Goal: Task Accomplishment & Management: Use online tool/utility

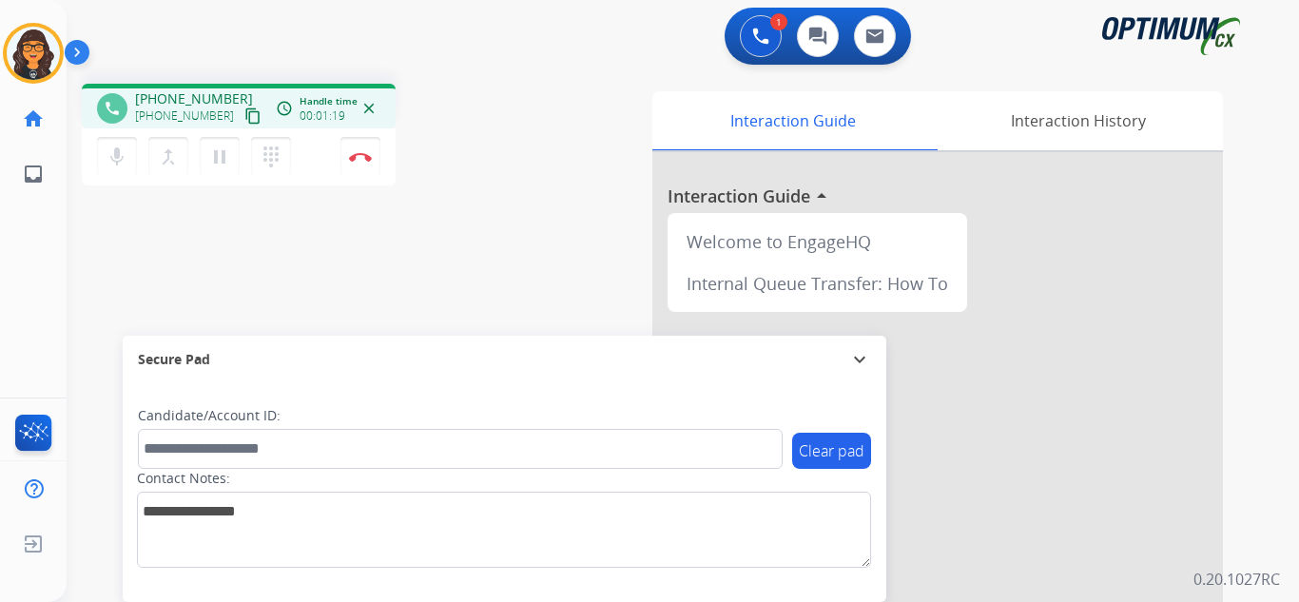
click at [244, 113] on mat-icon "content_copy" at bounding box center [252, 115] width 17 height 17
click at [356, 156] on img at bounding box center [360, 157] width 23 height 10
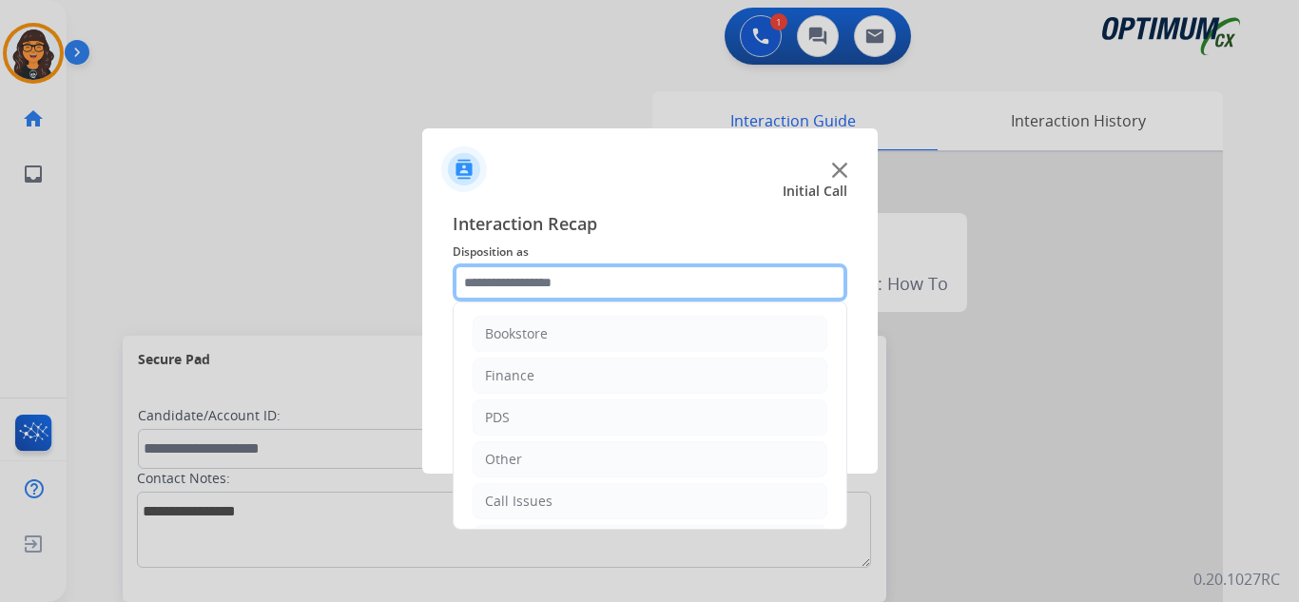
click at [550, 287] on input "text" at bounding box center [650, 282] width 395 height 38
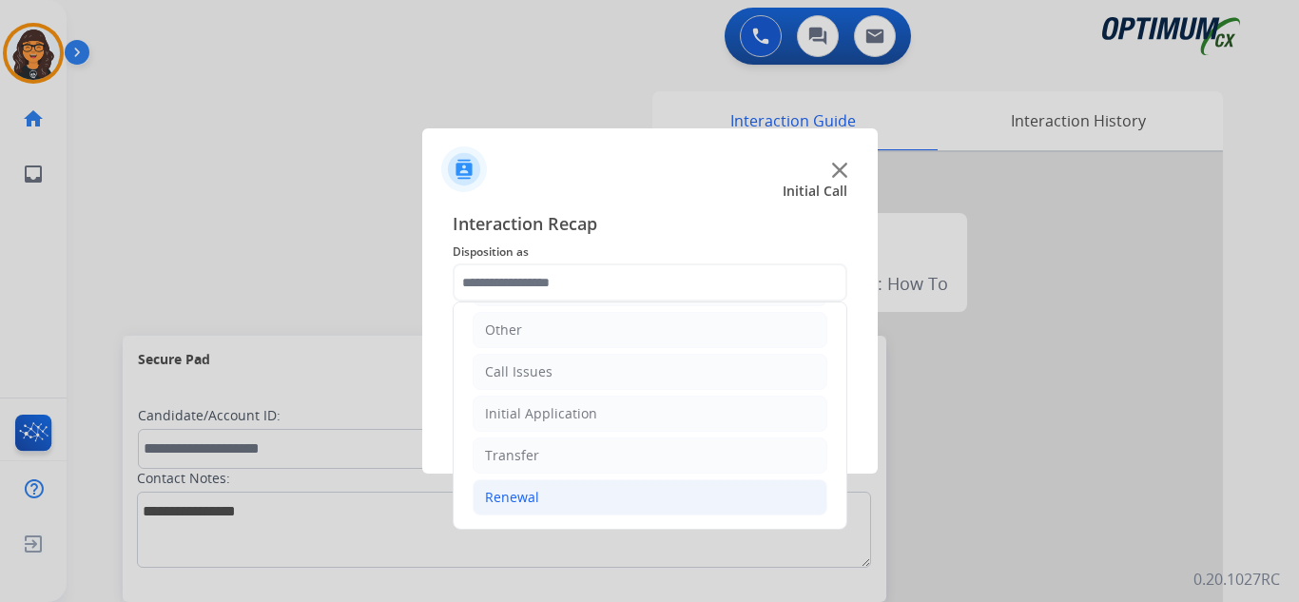
click at [520, 503] on div "Renewal" at bounding box center [512, 497] width 54 height 19
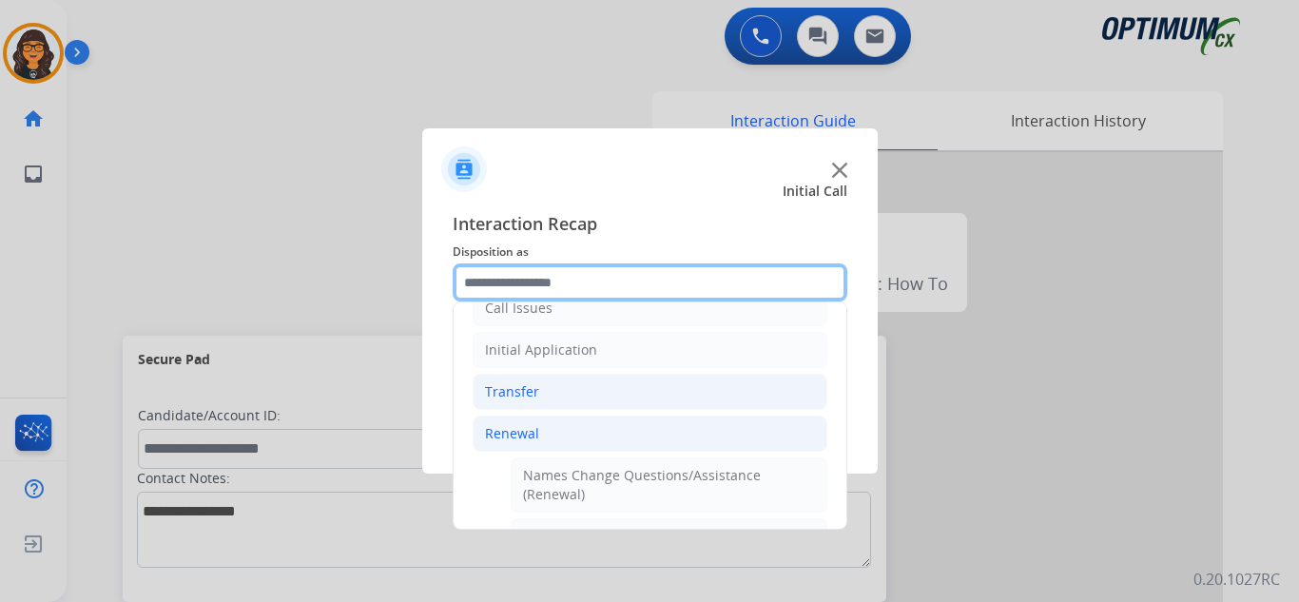
scroll to position [415, 0]
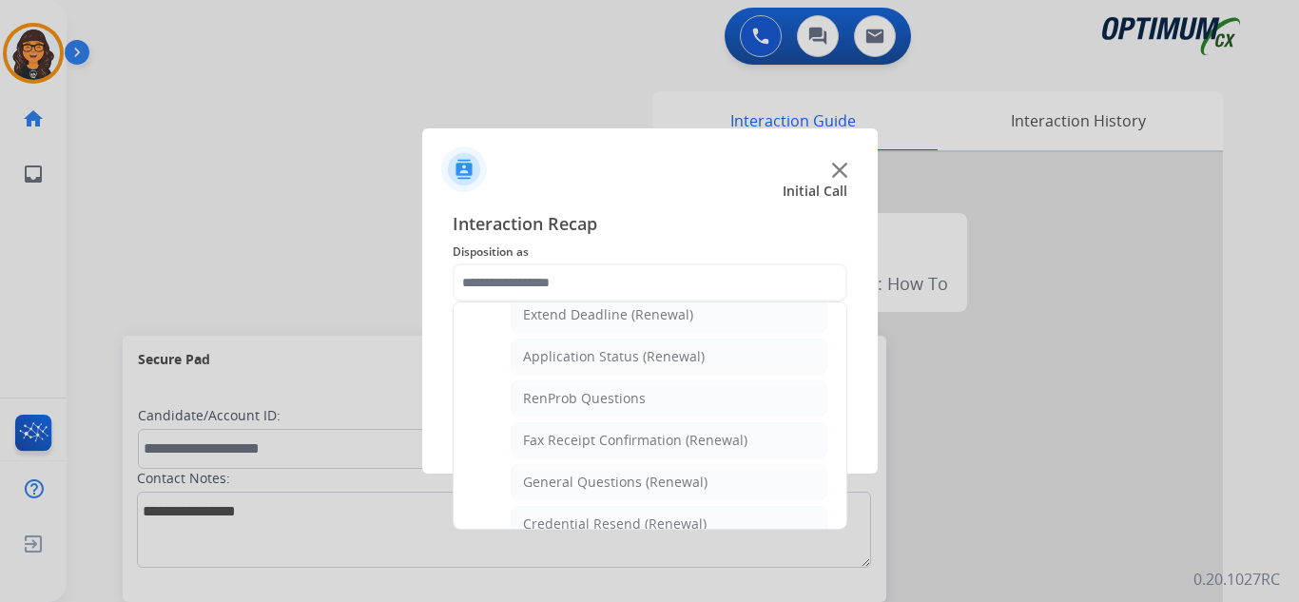
click at [603, 479] on div "General Questions (Renewal)" at bounding box center [615, 482] width 184 height 19
type input "**********"
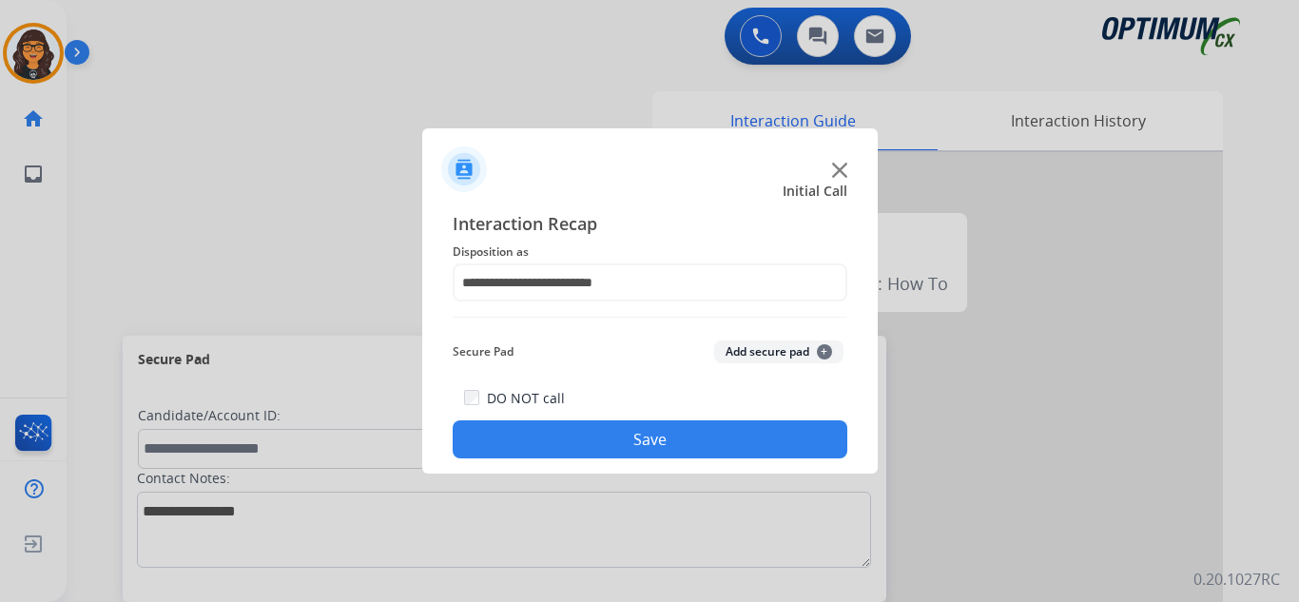
click at [613, 432] on button "Save" at bounding box center [650, 439] width 395 height 38
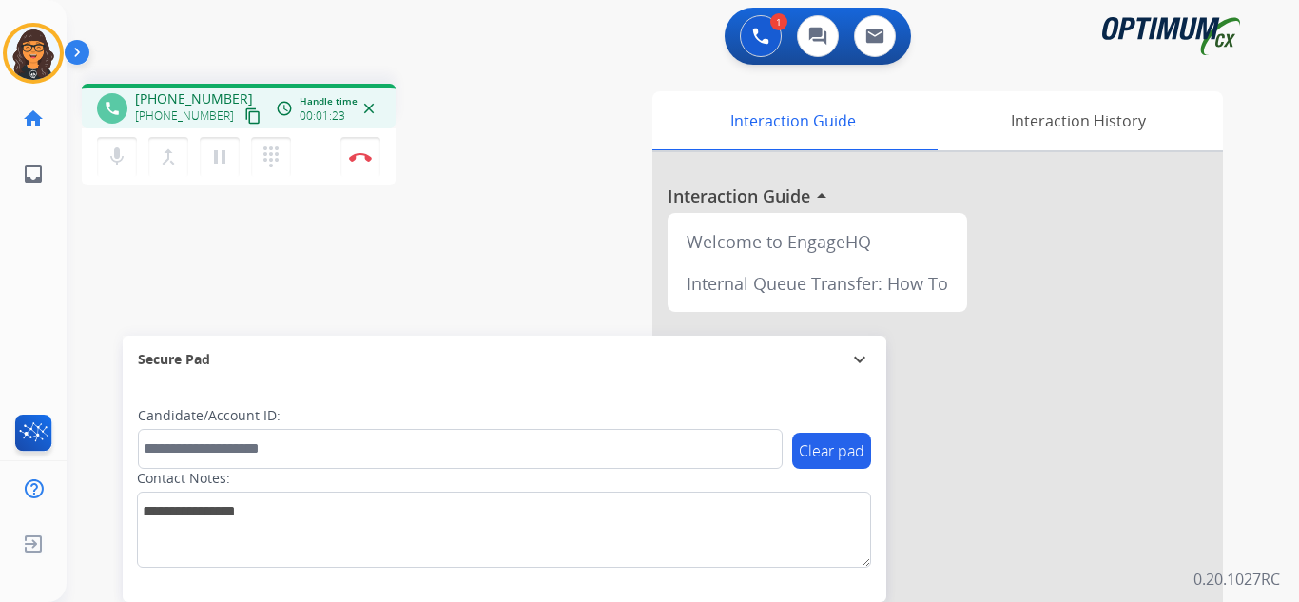
click at [244, 112] on mat-icon "content_copy" at bounding box center [252, 115] width 17 height 17
click at [353, 157] on img at bounding box center [360, 157] width 23 height 10
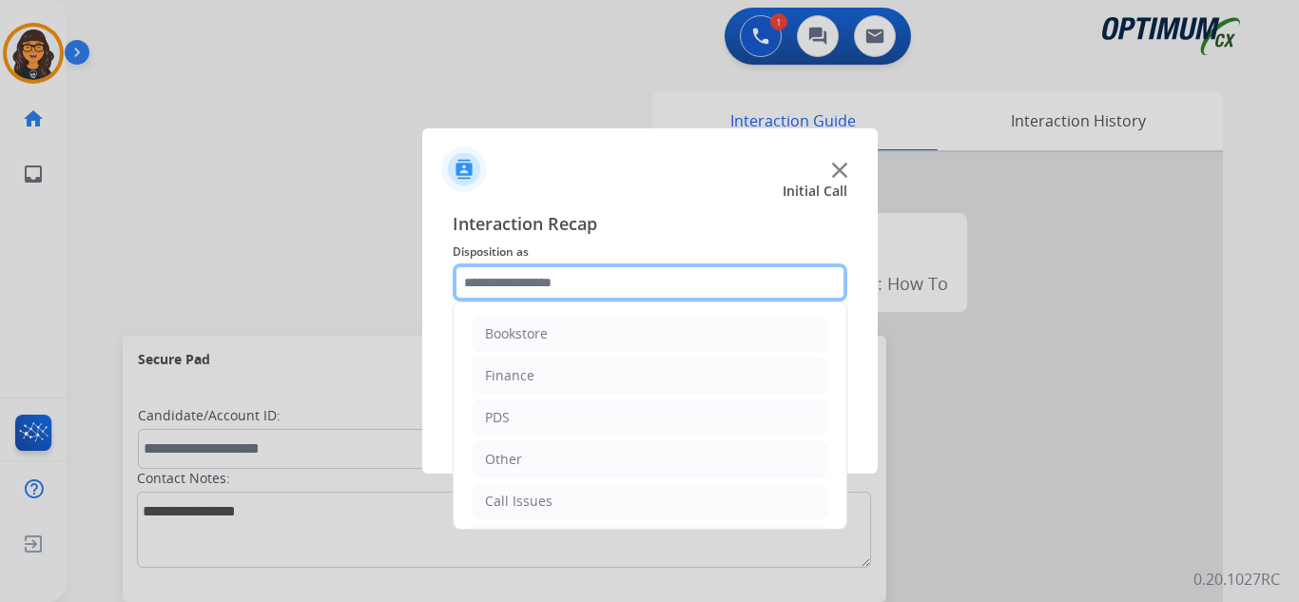
click at [536, 288] on input "text" at bounding box center [650, 282] width 395 height 38
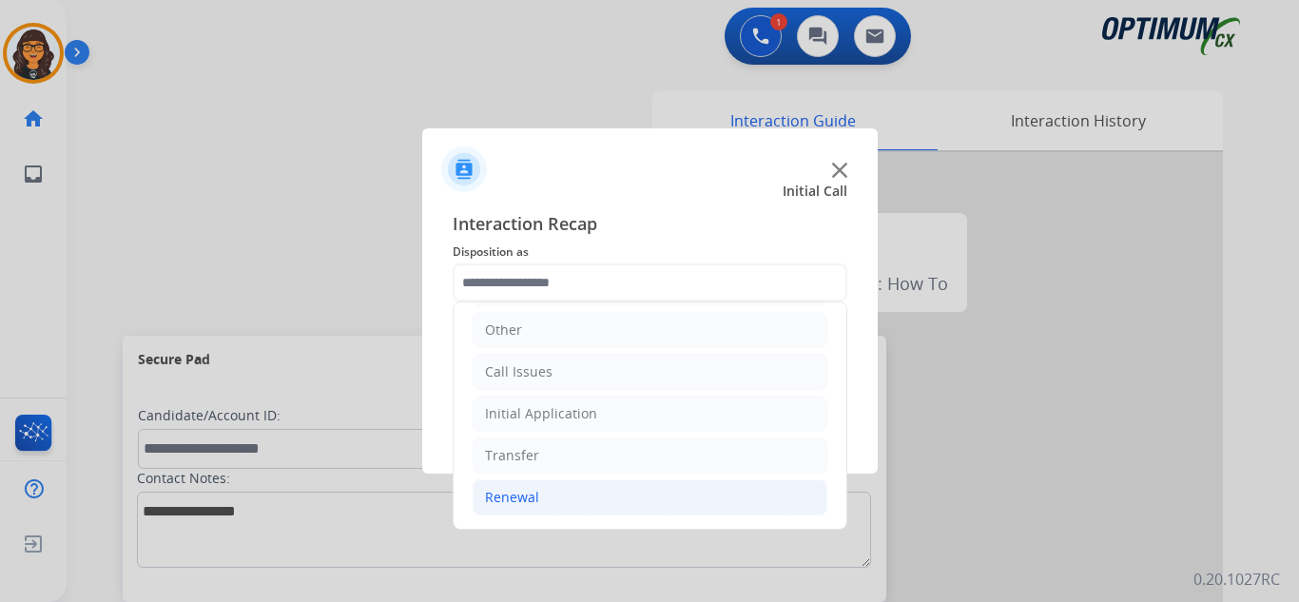
click at [533, 485] on li "Renewal" at bounding box center [650, 497] width 355 height 36
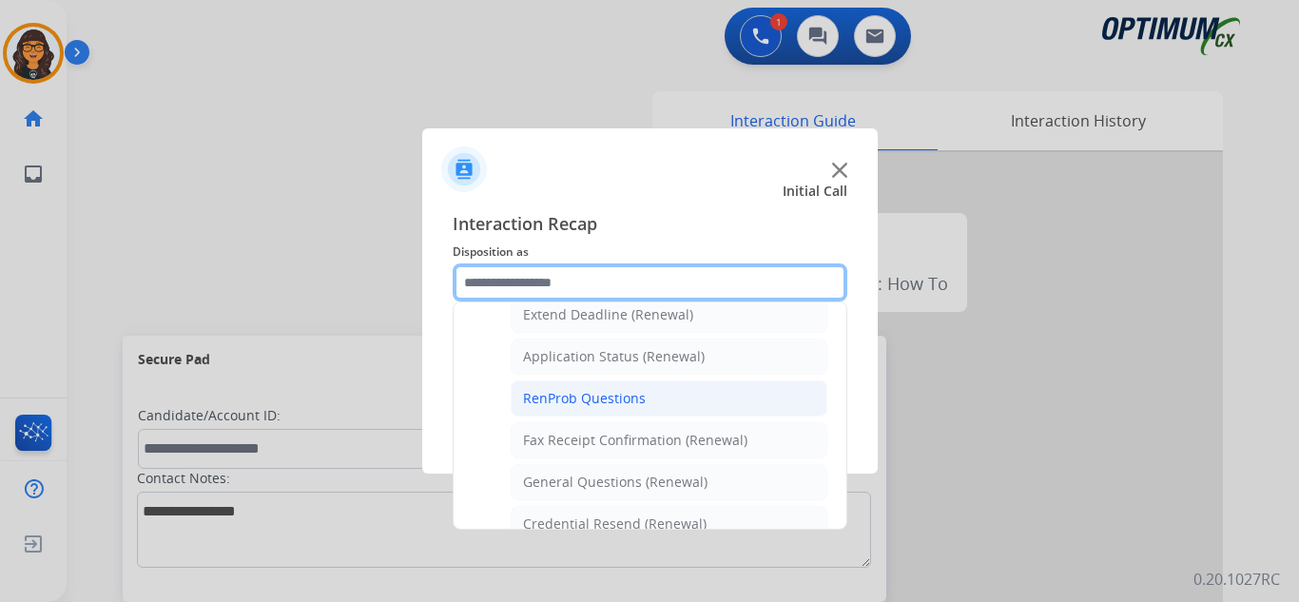
scroll to position [510, 0]
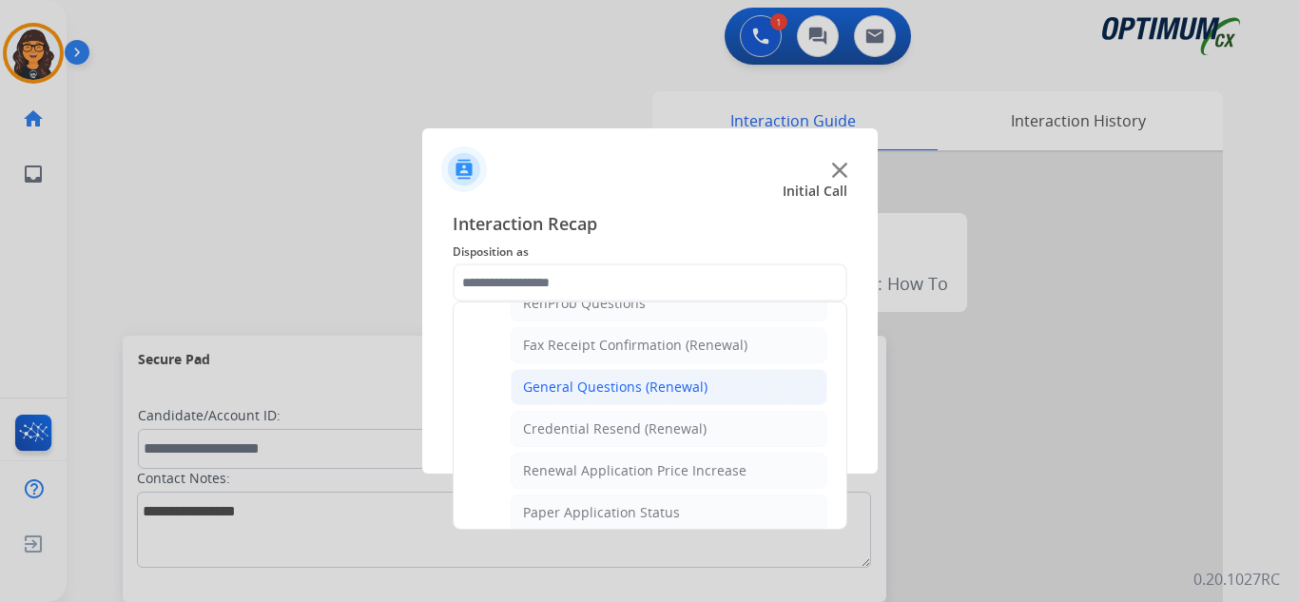
click at [659, 396] on div "General Questions (Renewal)" at bounding box center [615, 386] width 184 height 19
type input "**********"
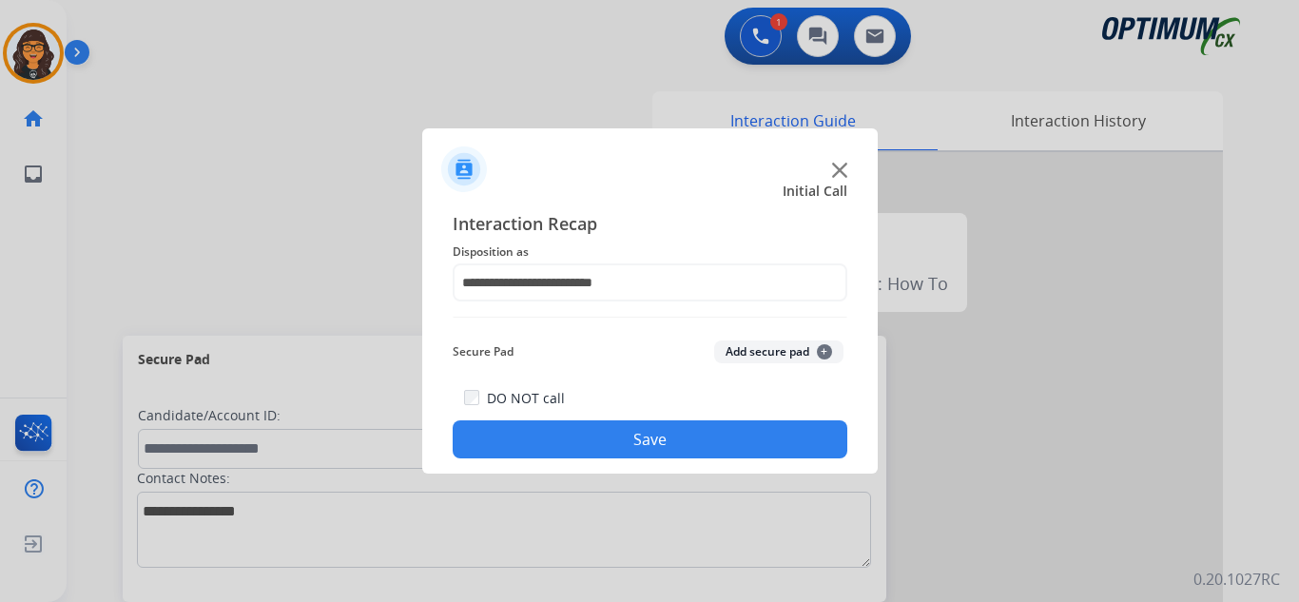
click at [666, 443] on button "Save" at bounding box center [650, 439] width 395 height 38
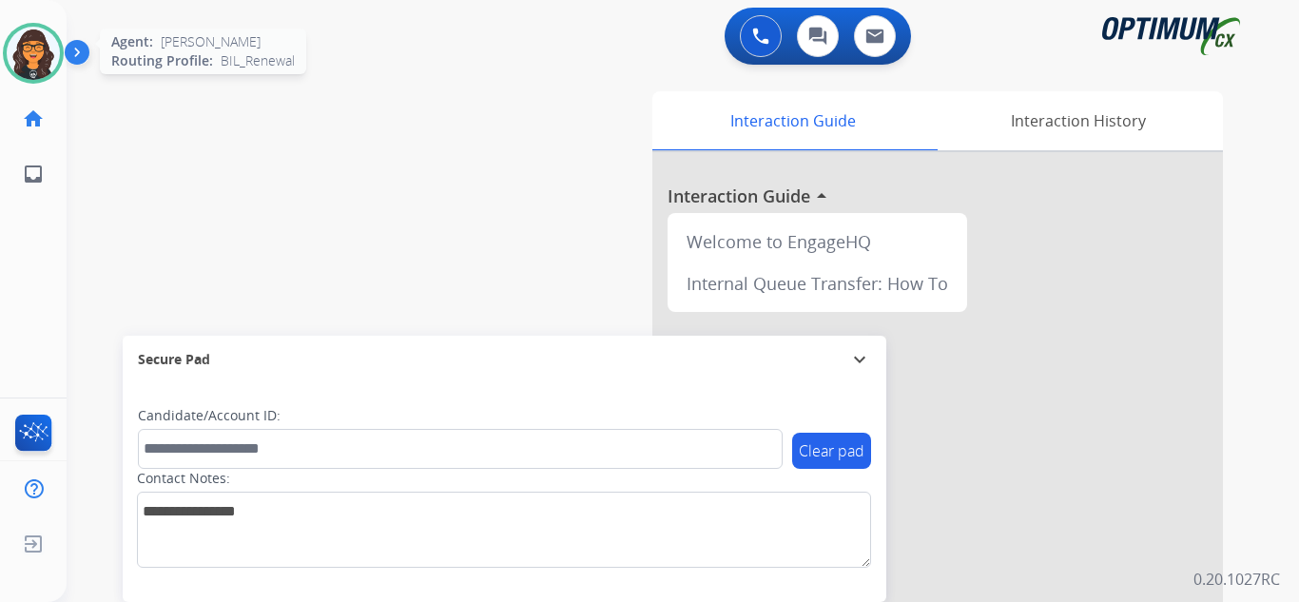
click at [31, 60] on img at bounding box center [33, 53] width 53 height 53
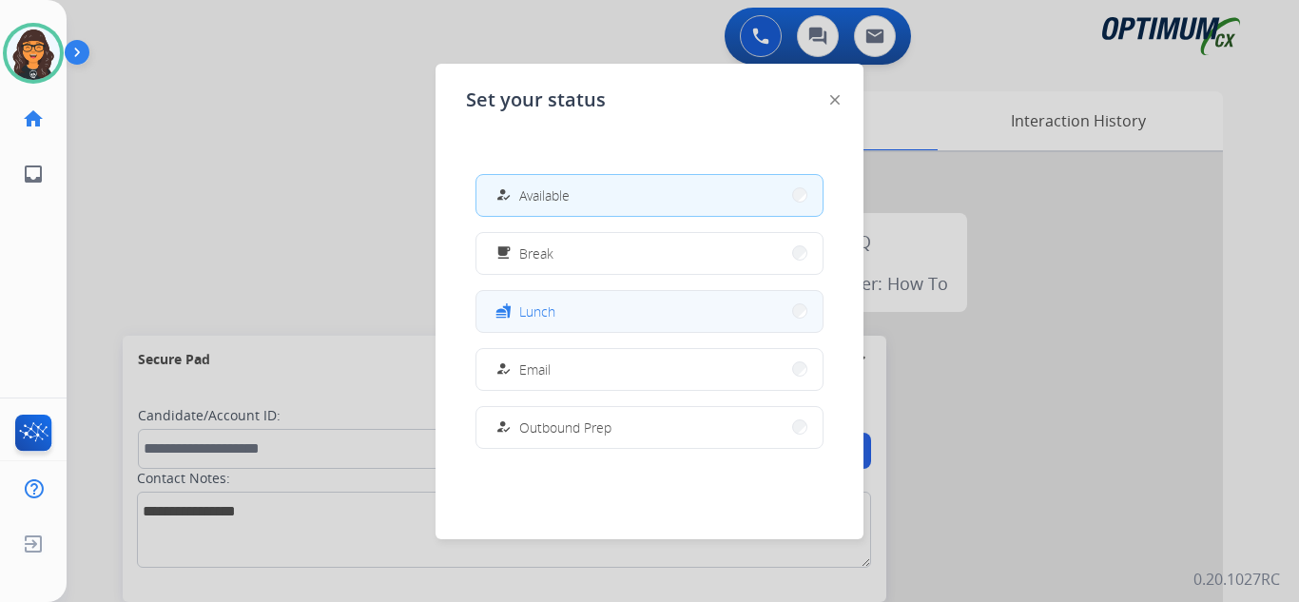
drag, startPoint x: 550, startPoint y: 285, endPoint x: 550, endPoint y: 299, distance: 14.3
click at [550, 298] on div "how_to_reg Available free_breakfast Break fastfood Lunch how_to_reg Email how_t…" at bounding box center [649, 311] width 367 height 304
click at [547, 296] on button "fastfood Lunch" at bounding box center [649, 311] width 346 height 41
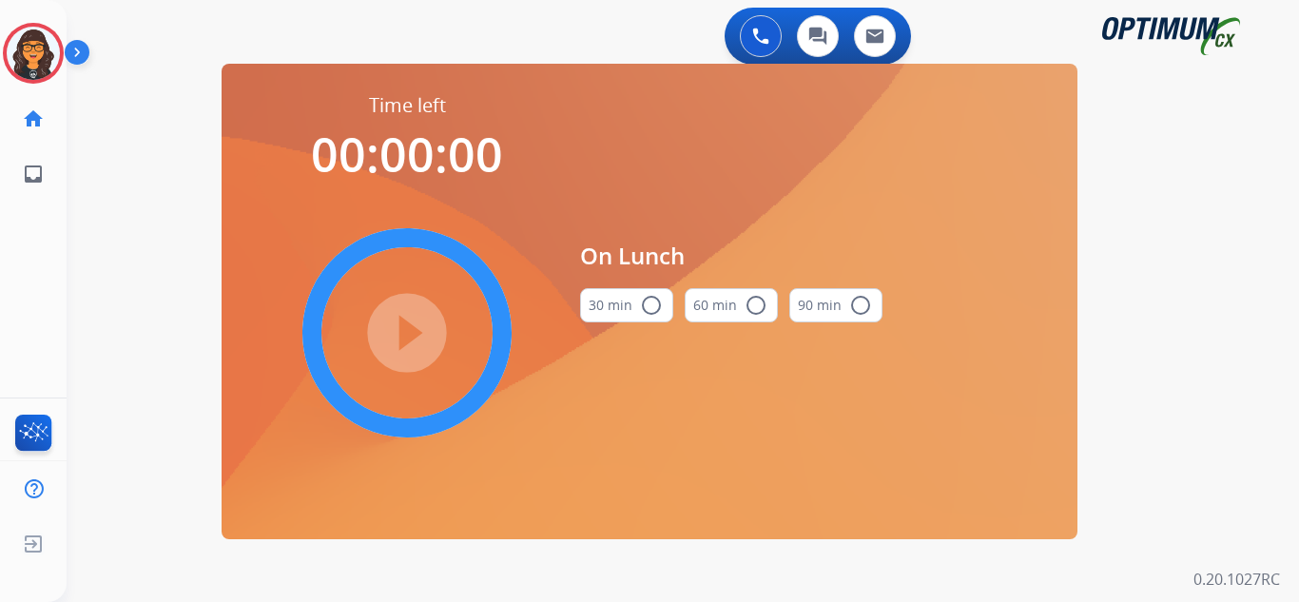
drag, startPoint x: 627, startPoint y: 304, endPoint x: 536, endPoint y: 303, distance: 90.3
click at [627, 304] on button "30 min radio_button_unchecked" at bounding box center [626, 305] width 93 height 34
click at [418, 321] on mat-icon "play_circle_filled" at bounding box center [406, 332] width 23 height 23
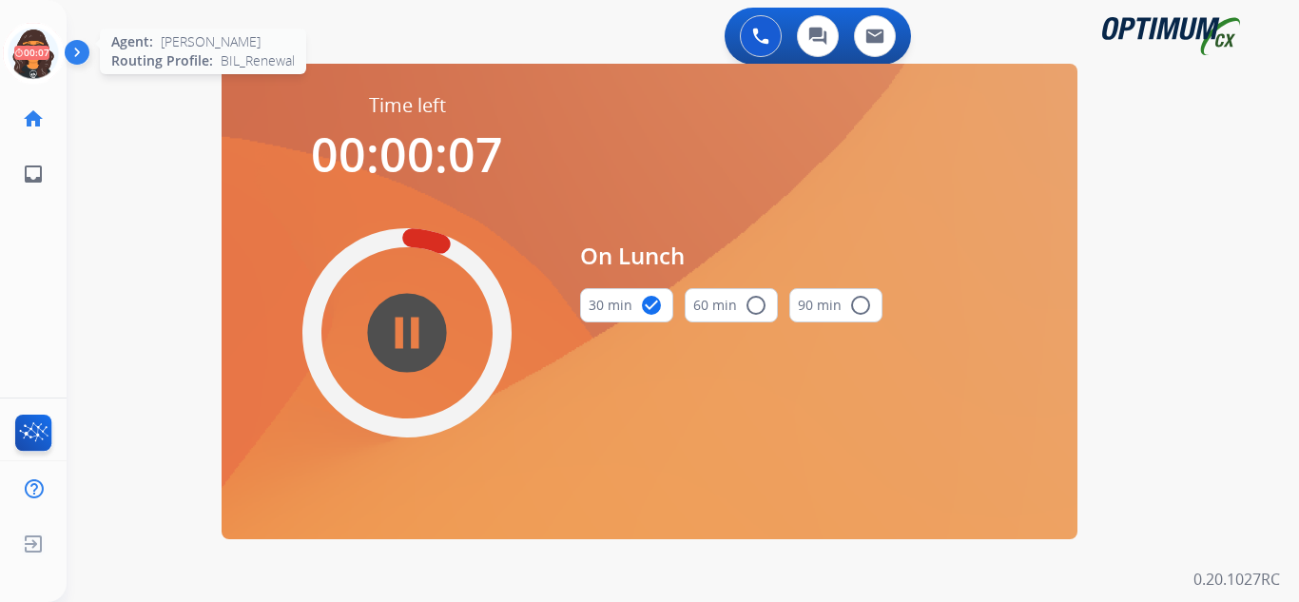
click at [21, 42] on icon at bounding box center [34, 54] width 62 height 62
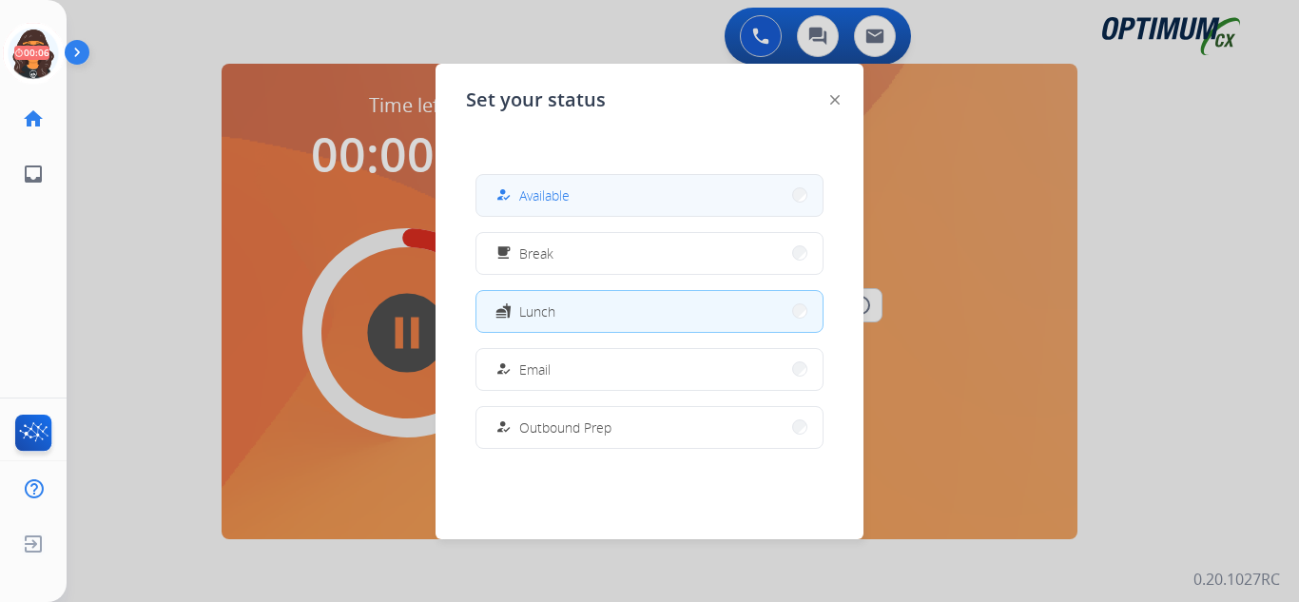
click at [580, 203] on button "how_to_reg Available" at bounding box center [649, 195] width 346 height 41
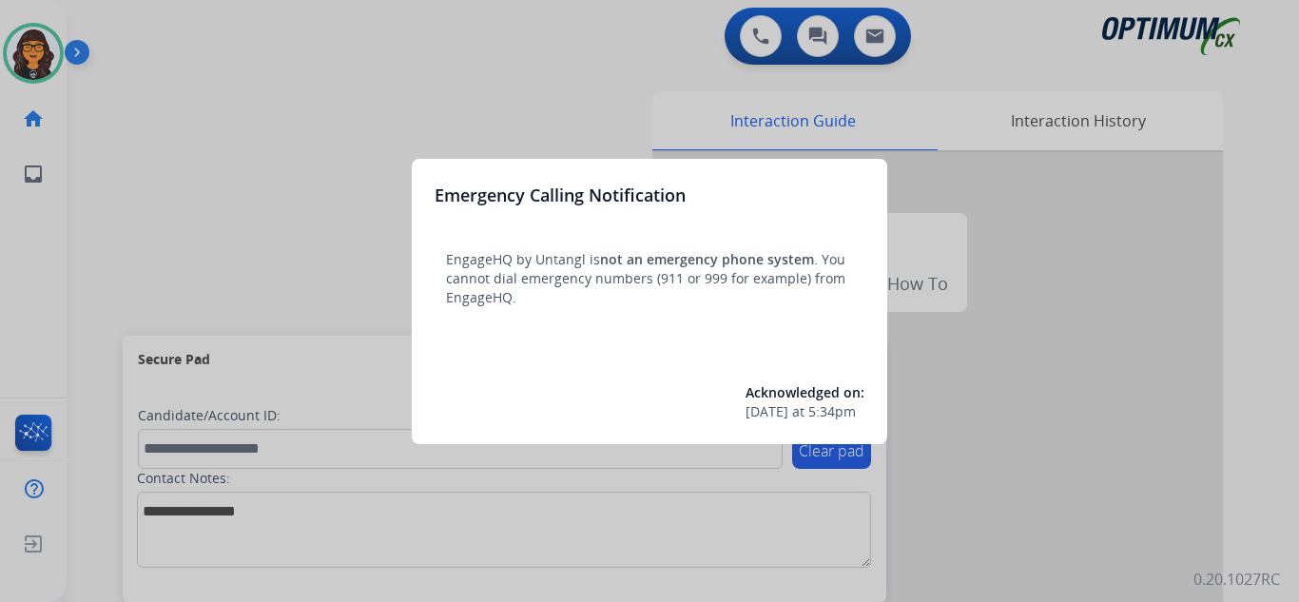
click at [143, 21] on div at bounding box center [649, 301] width 1299 height 602
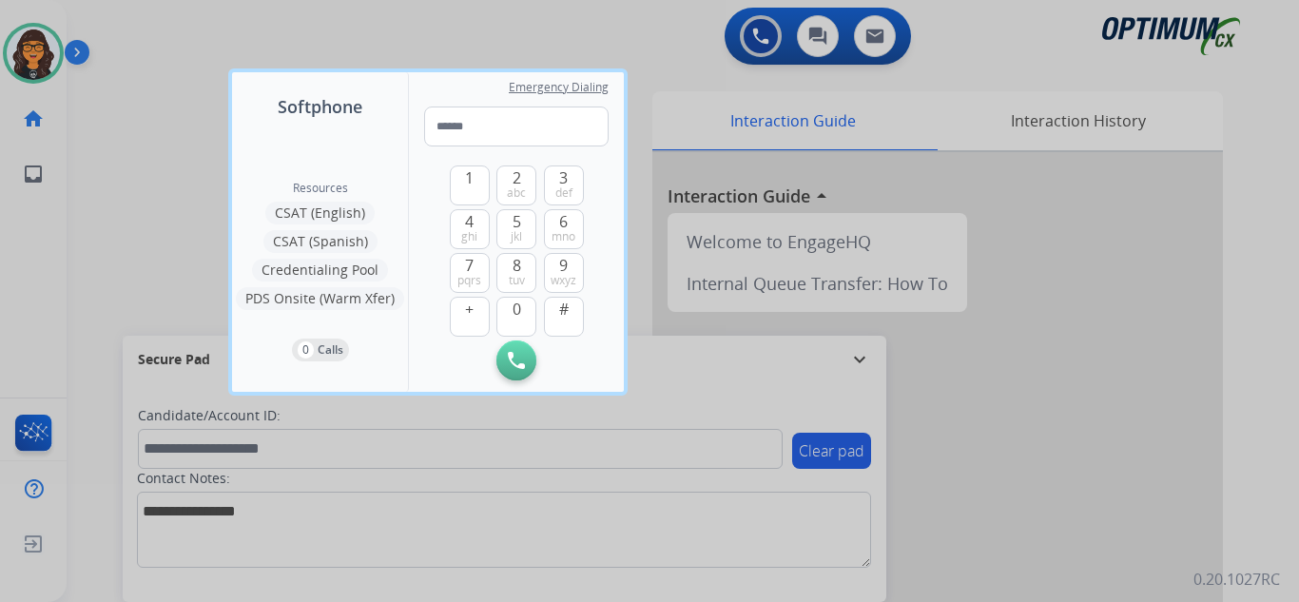
click at [142, 21] on div at bounding box center [649, 301] width 1299 height 602
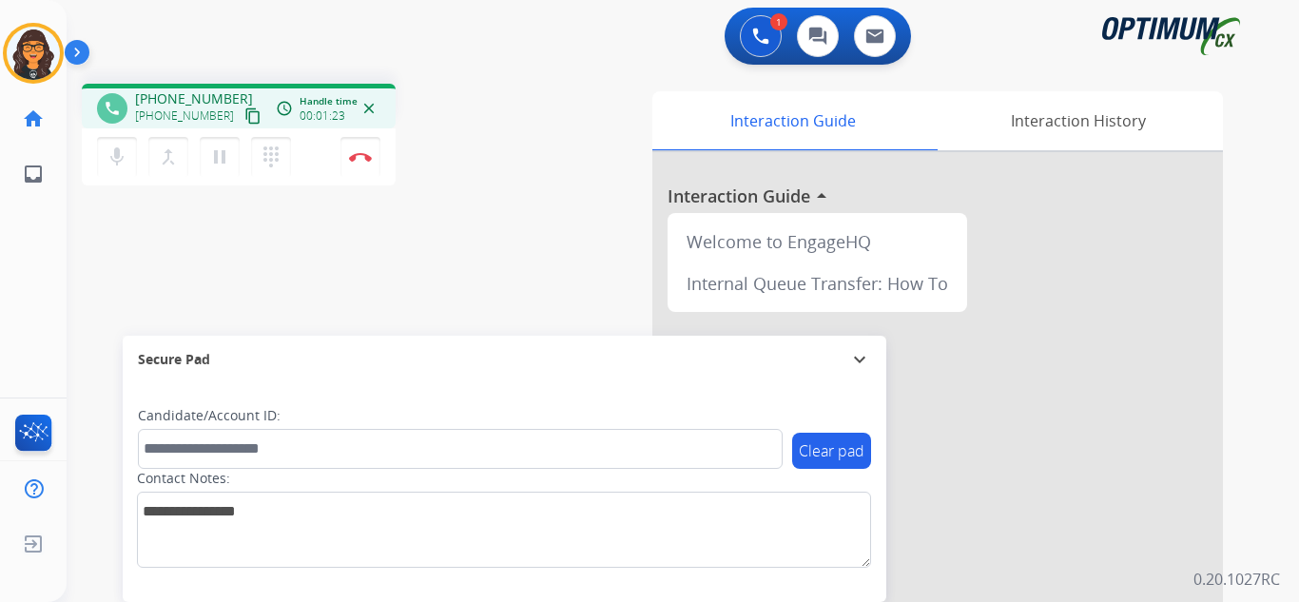
click at [244, 118] on mat-icon "content_copy" at bounding box center [252, 115] width 17 height 17
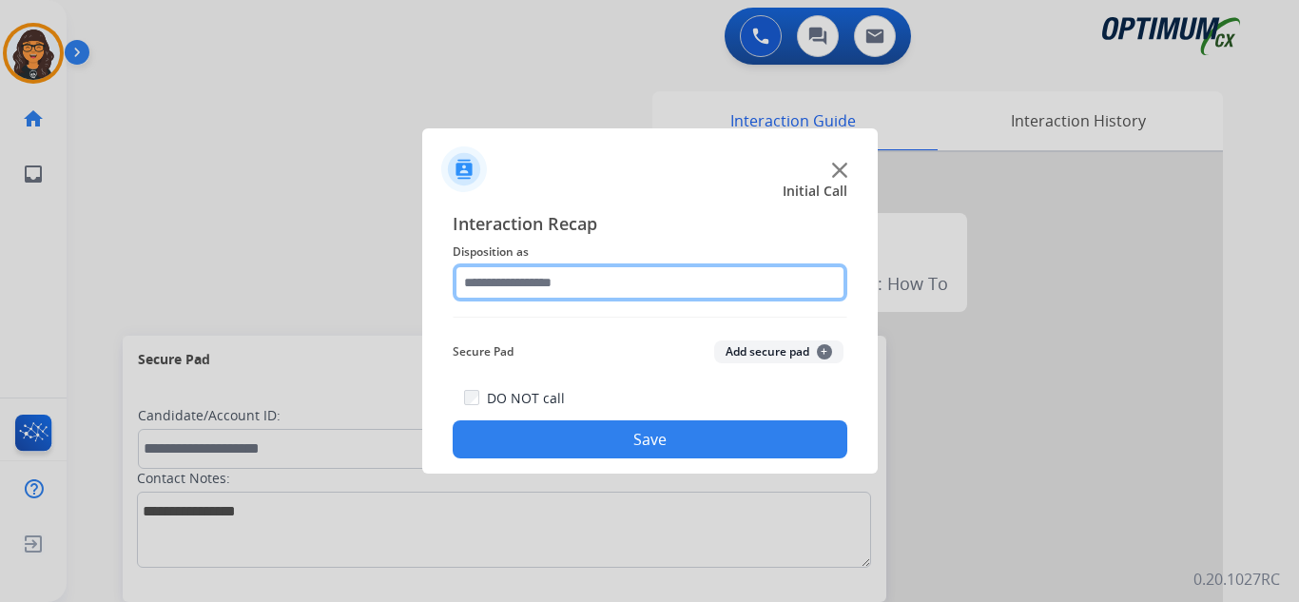
click at [498, 268] on input "text" at bounding box center [650, 282] width 395 height 38
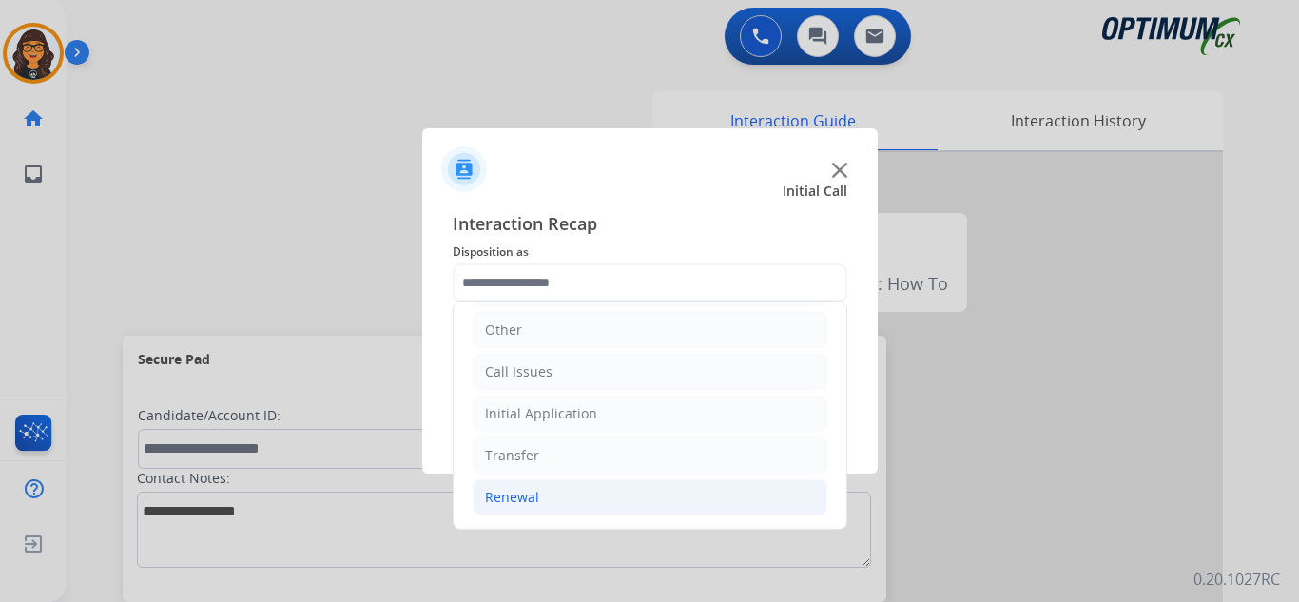
click at [526, 489] on div "Renewal" at bounding box center [512, 497] width 54 height 19
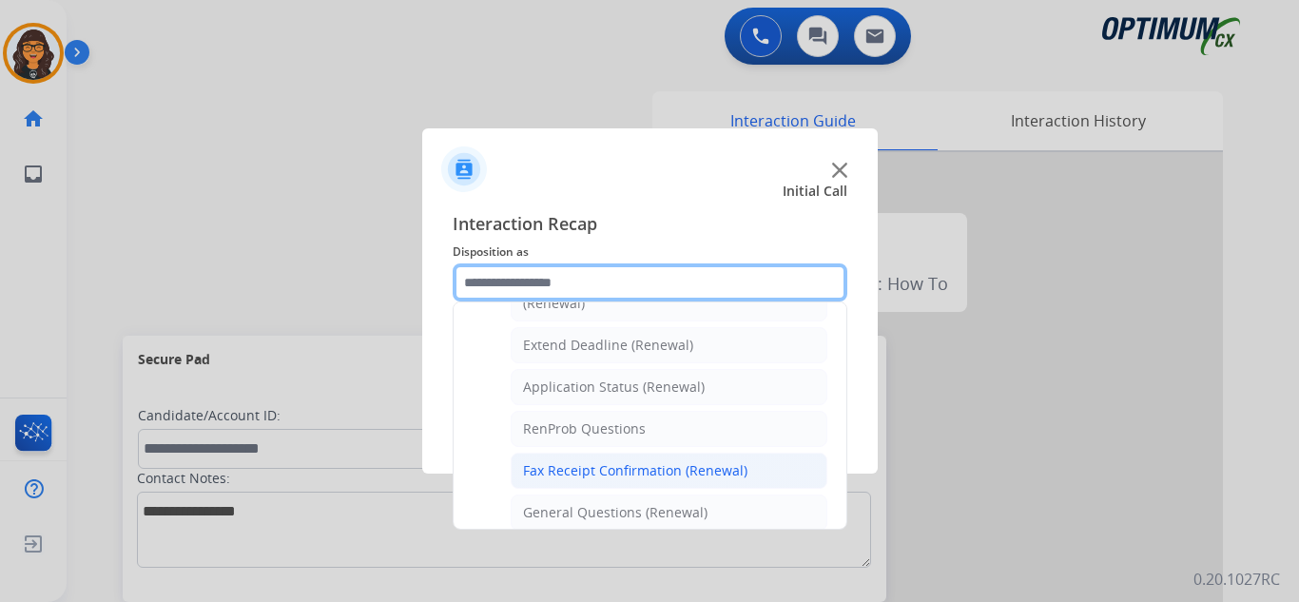
scroll to position [415, 0]
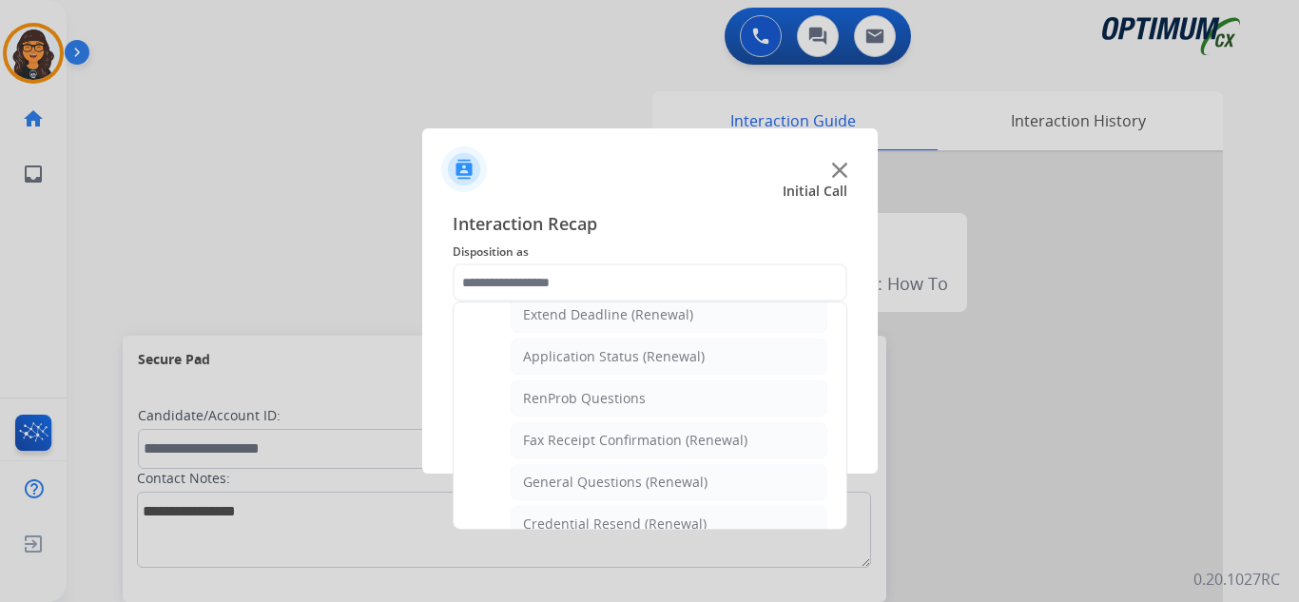
click at [616, 472] on li "General Questions (Renewal)" at bounding box center [669, 482] width 317 height 36
type input "**********"
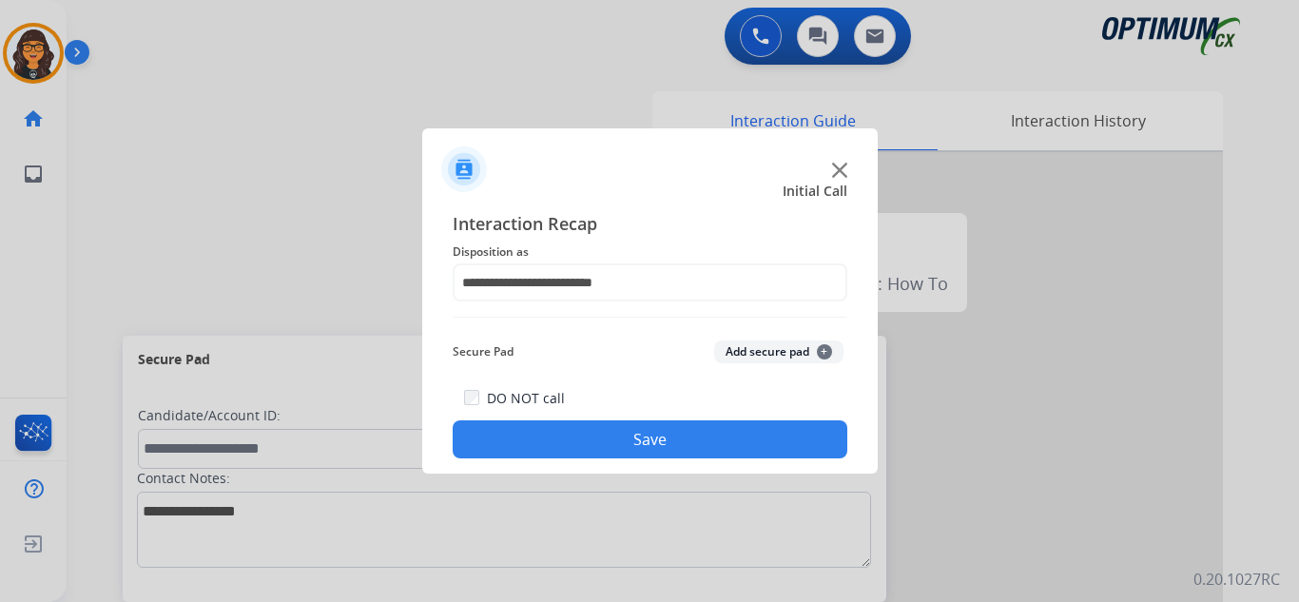
click at [646, 444] on button "Save" at bounding box center [650, 439] width 395 height 38
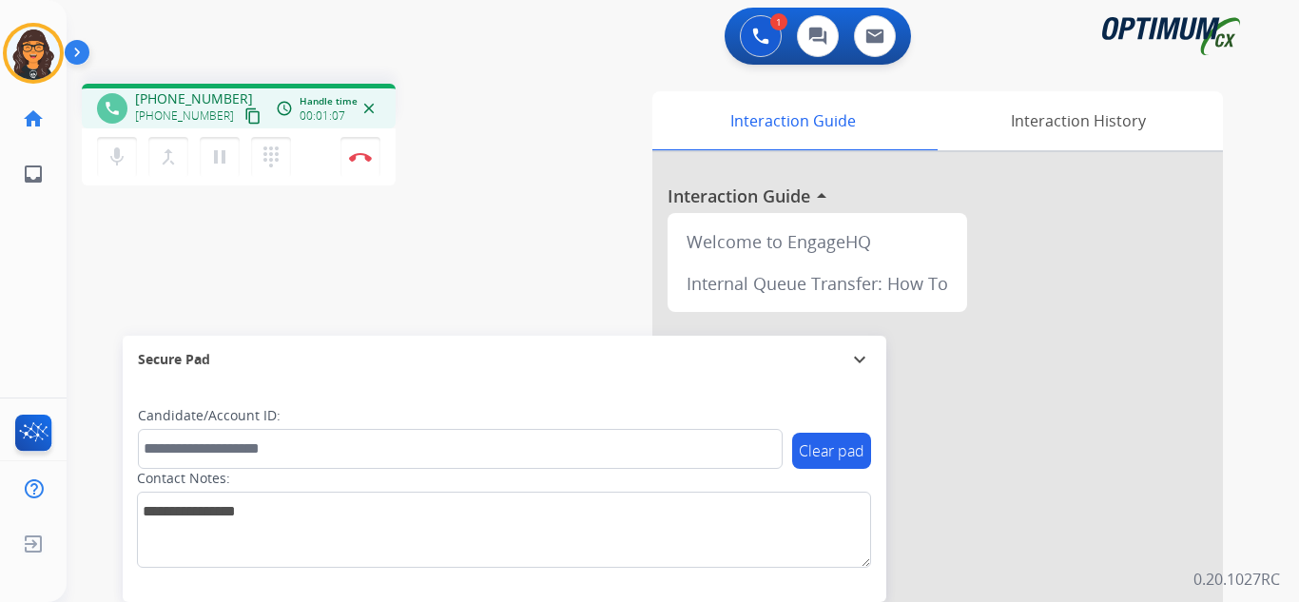
click at [244, 118] on mat-icon "content_copy" at bounding box center [252, 115] width 17 height 17
click at [363, 160] on img at bounding box center [360, 157] width 23 height 10
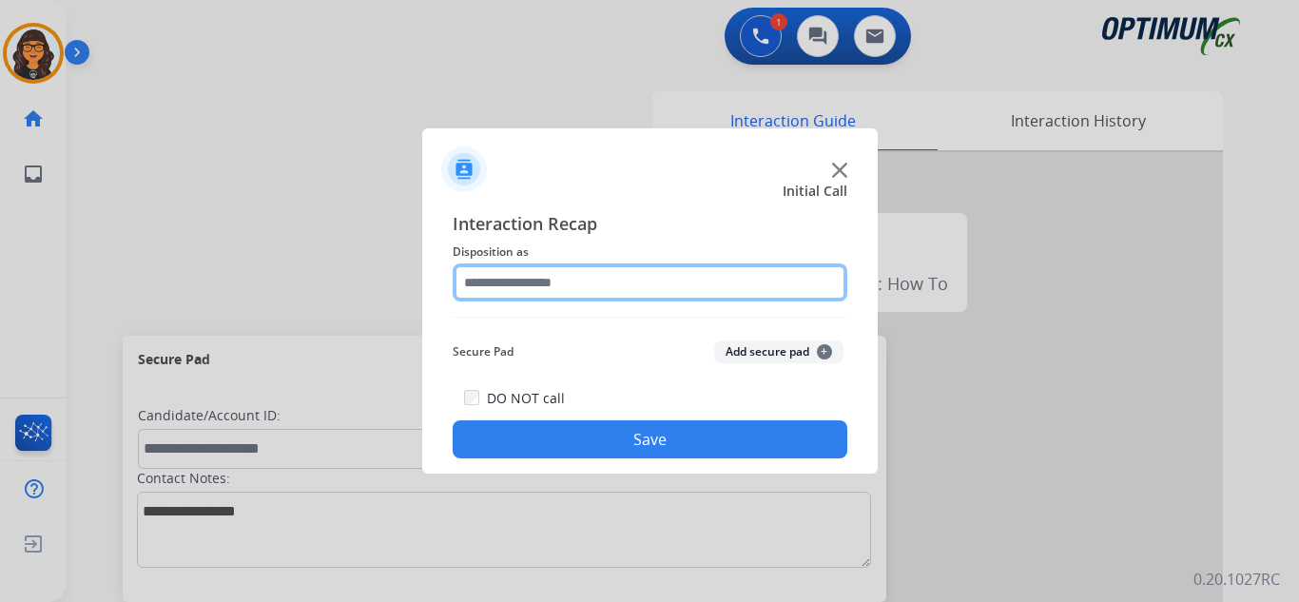
click at [569, 280] on input "text" at bounding box center [650, 282] width 395 height 38
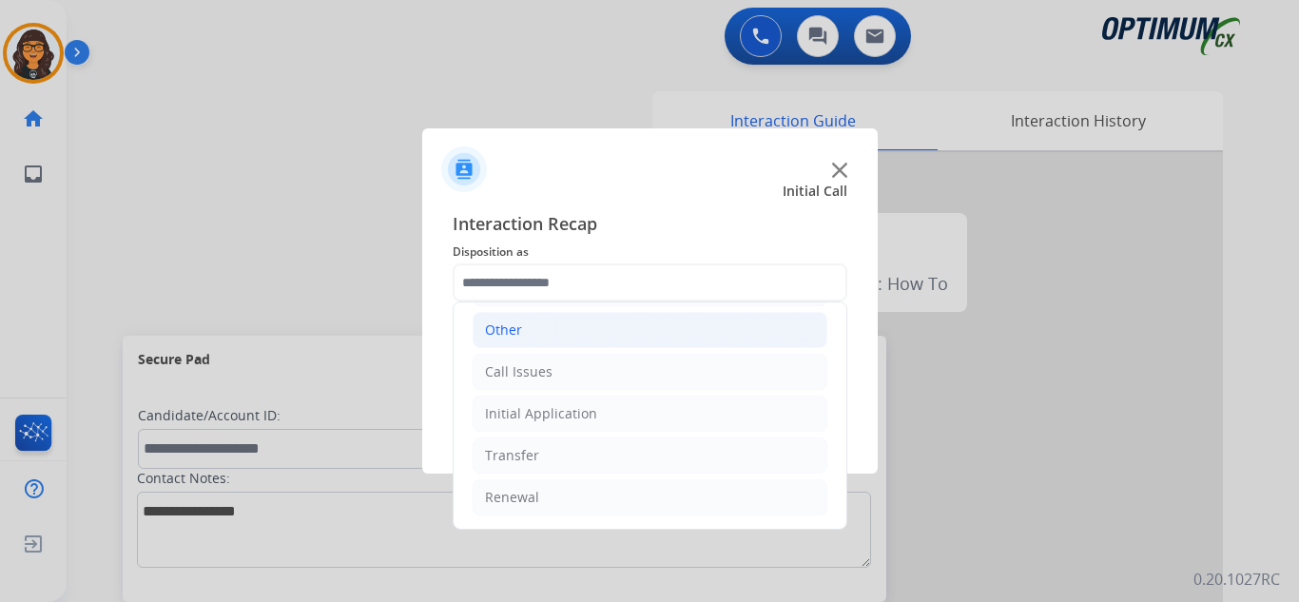
click at [526, 342] on li "Other" at bounding box center [650, 330] width 355 height 36
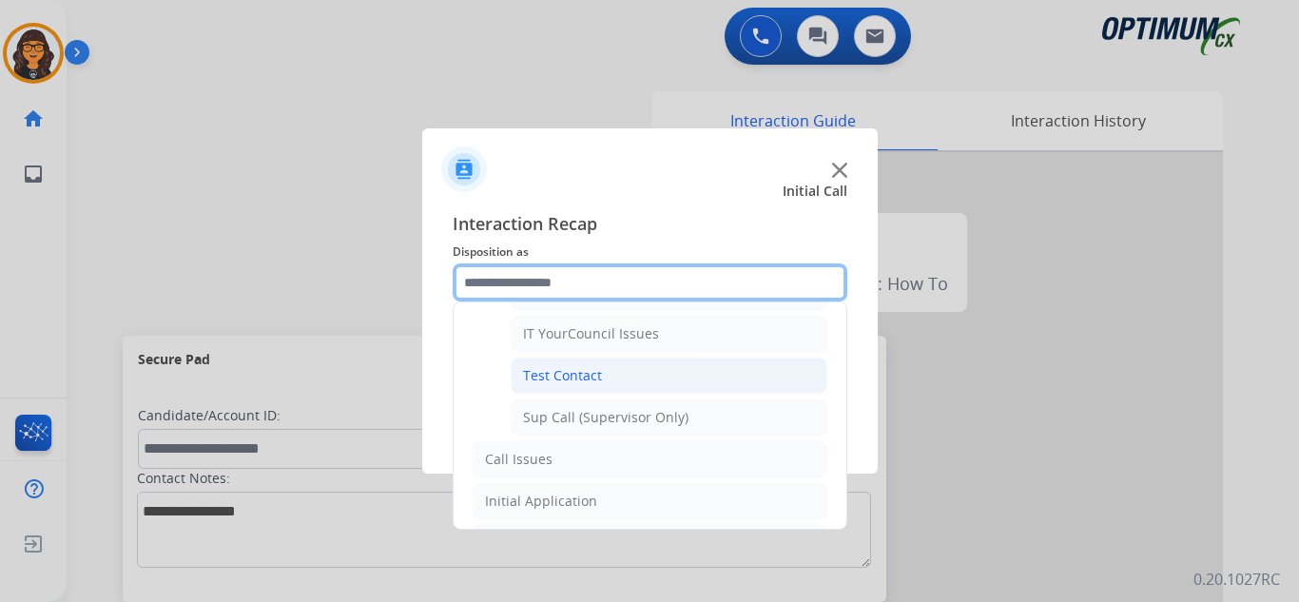
scroll to position [319, 0]
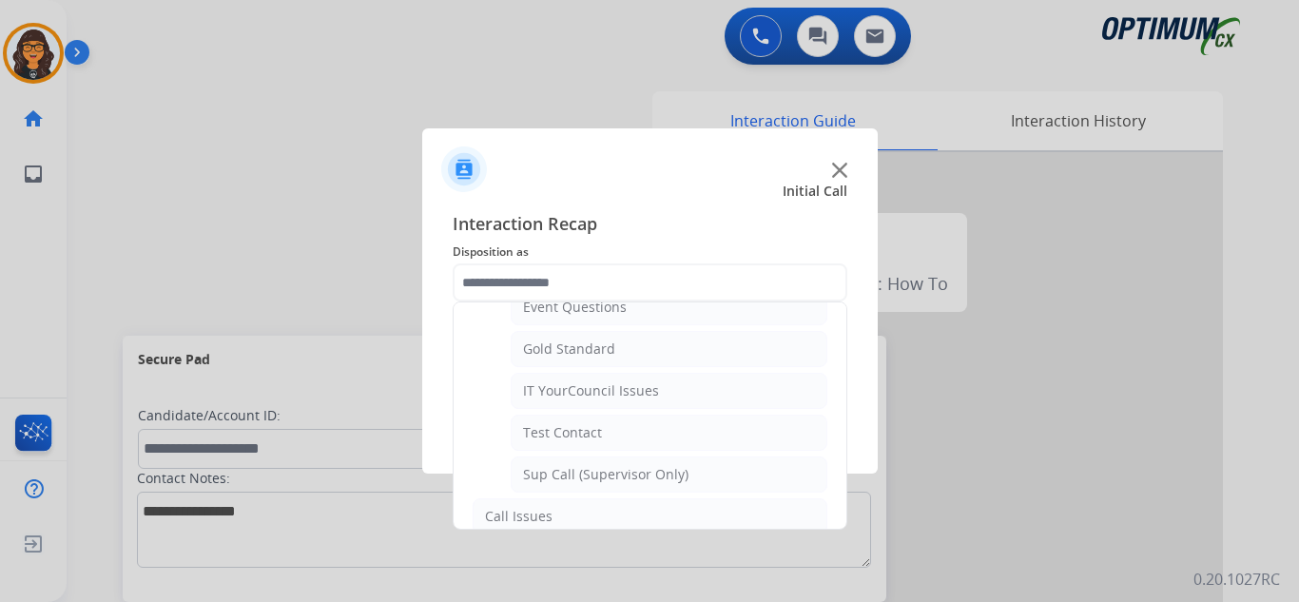
click at [580, 385] on div "IT YourCouncil Issues" at bounding box center [591, 390] width 136 height 19
type input "**********"
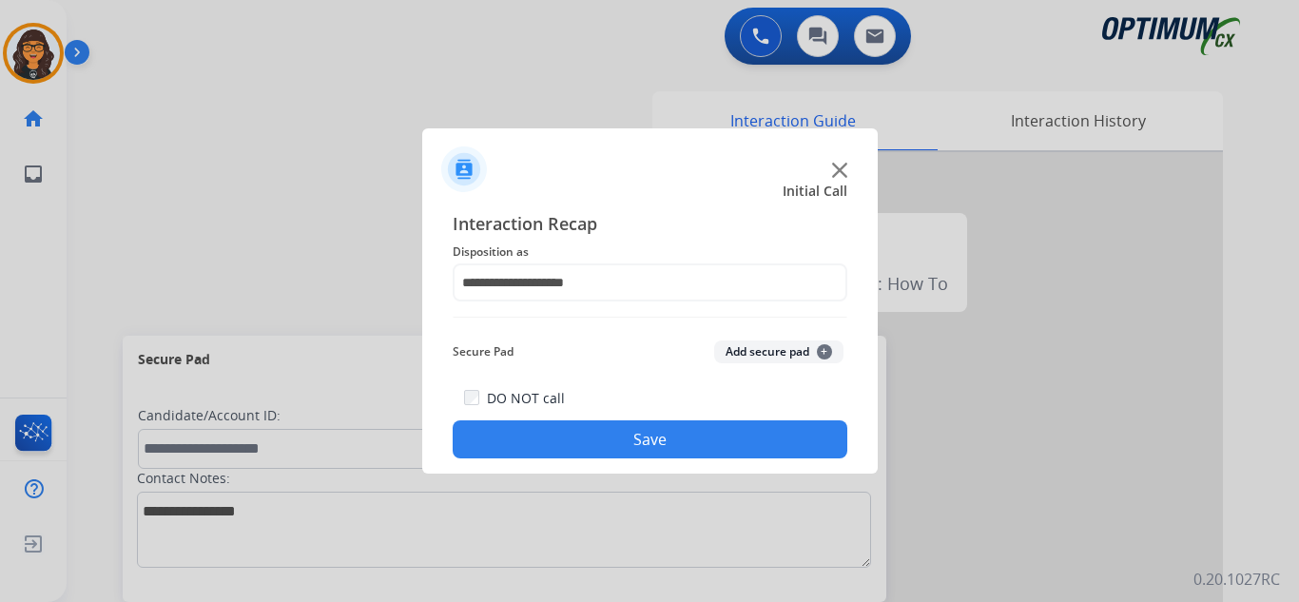
click at [601, 439] on button "Save" at bounding box center [650, 439] width 395 height 38
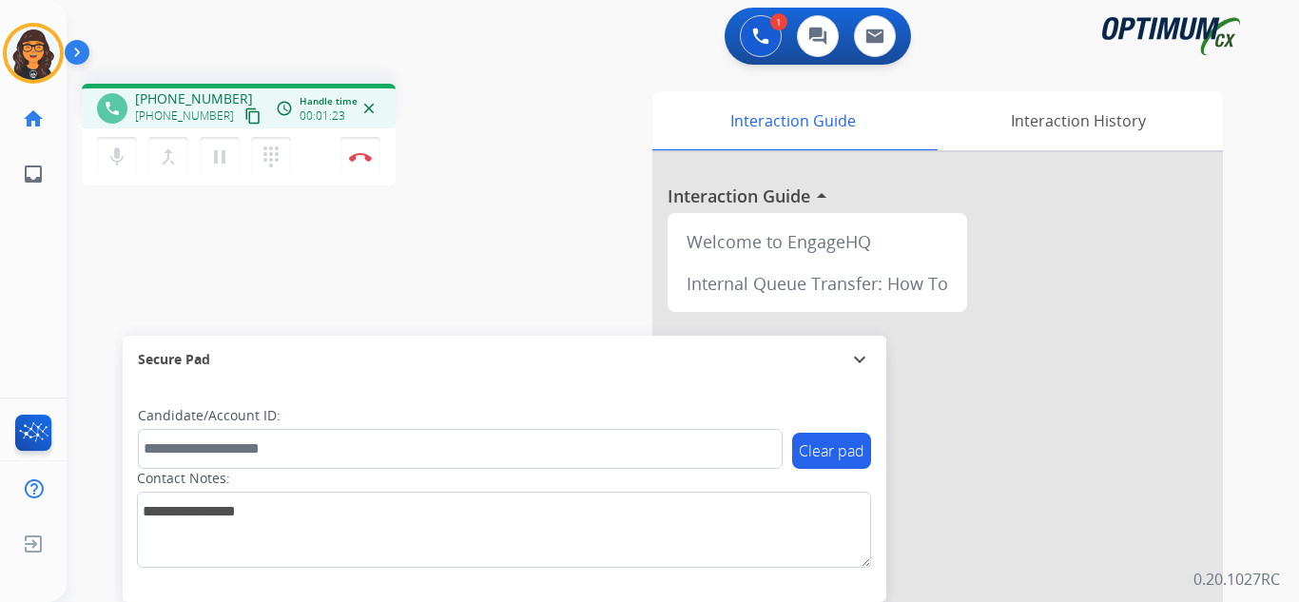
click at [244, 111] on mat-icon "content_copy" at bounding box center [252, 115] width 17 height 17
click at [362, 160] on img at bounding box center [360, 157] width 23 height 10
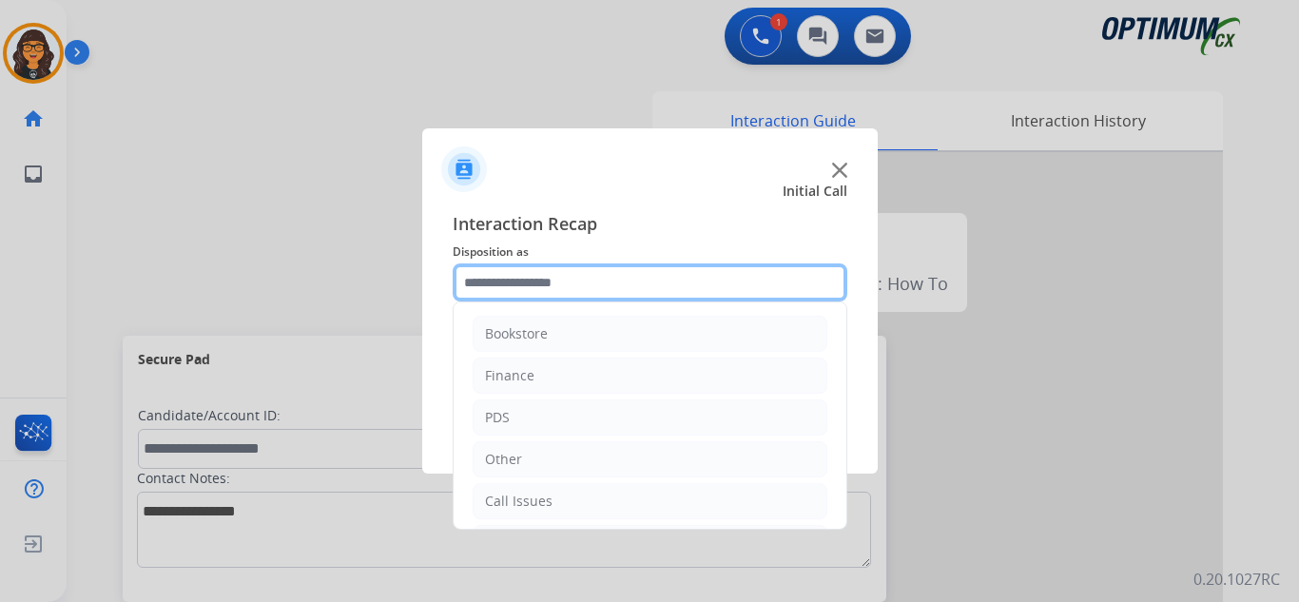
click at [473, 284] on input "text" at bounding box center [650, 282] width 395 height 38
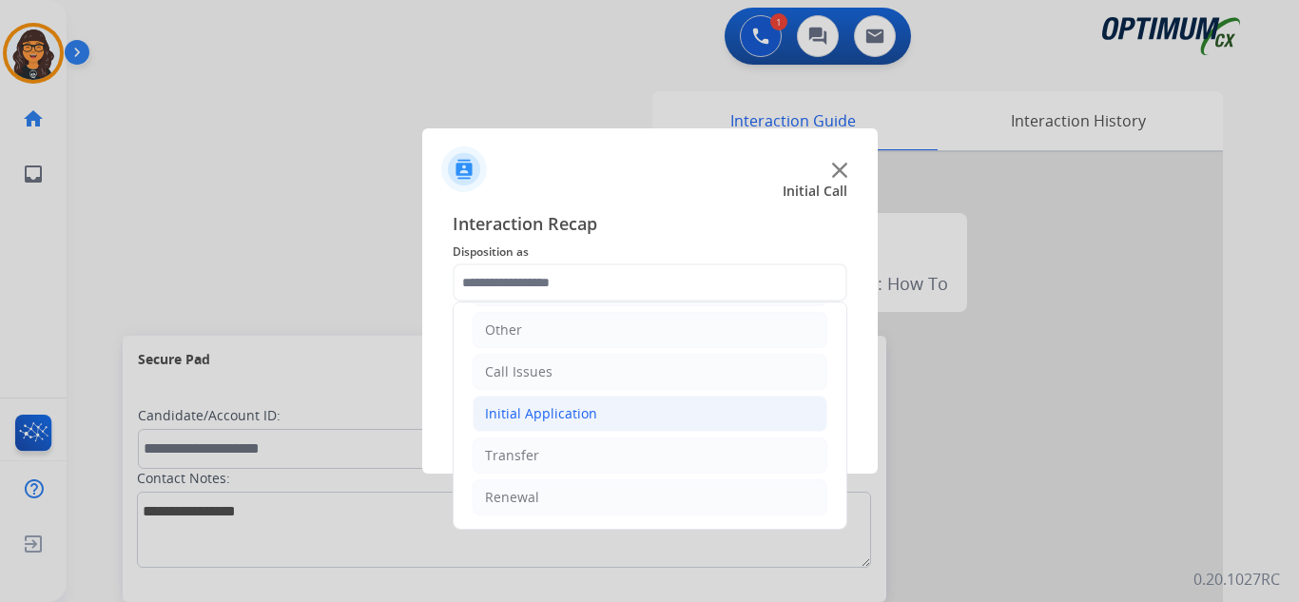
click at [565, 416] on div "Initial Application" at bounding box center [541, 413] width 112 height 19
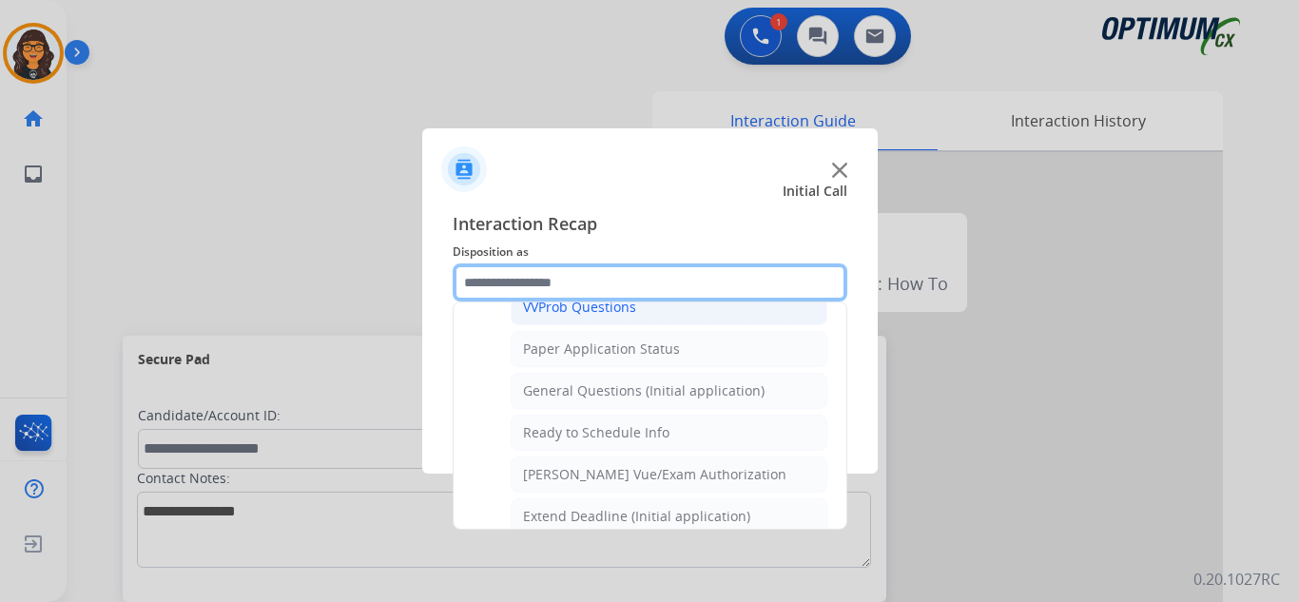
scroll to position [1080, 0]
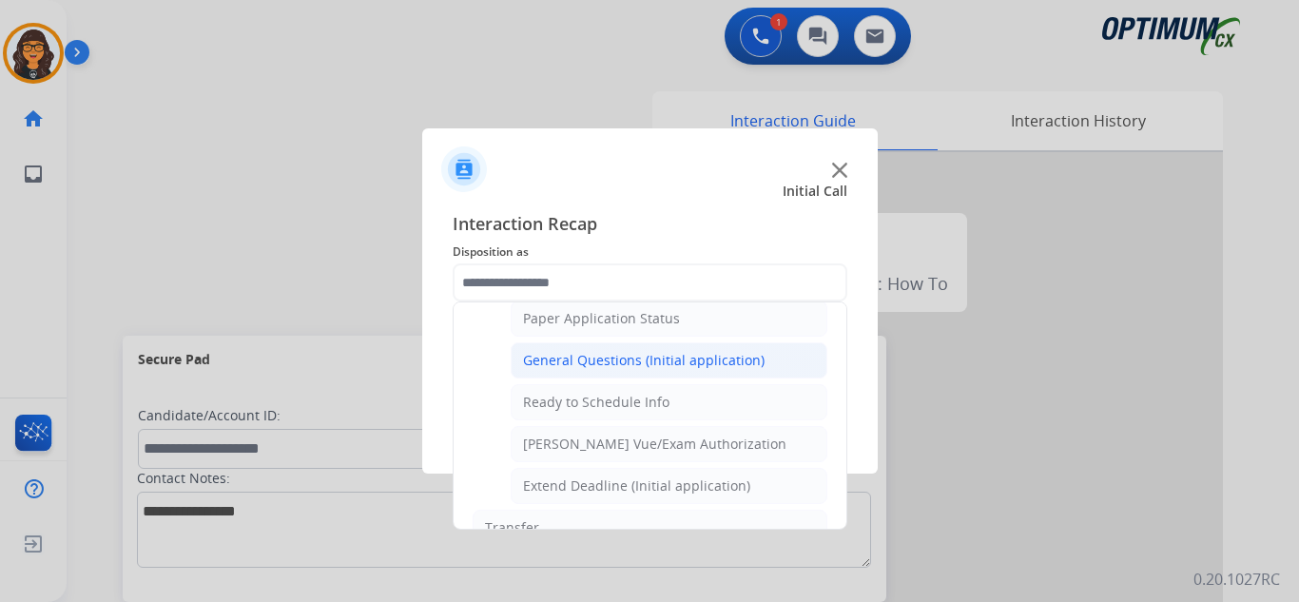
click at [663, 359] on div "General Questions (Initial application)" at bounding box center [643, 360] width 241 height 19
type input "**********"
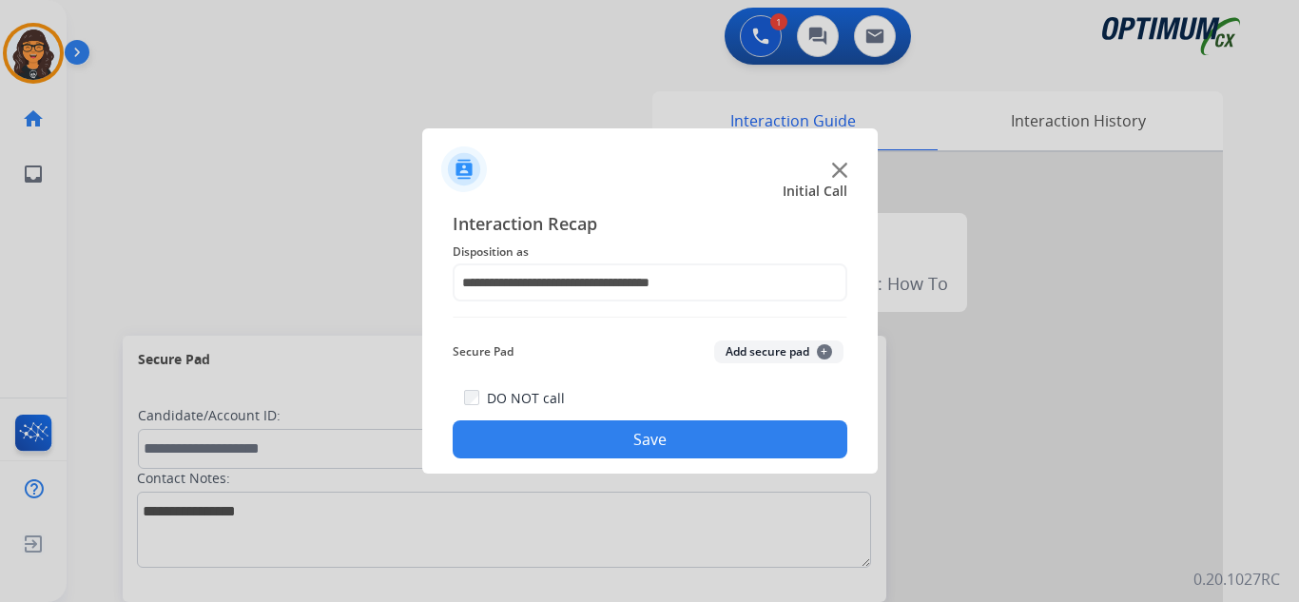
click at [645, 434] on button "Save" at bounding box center [650, 439] width 395 height 38
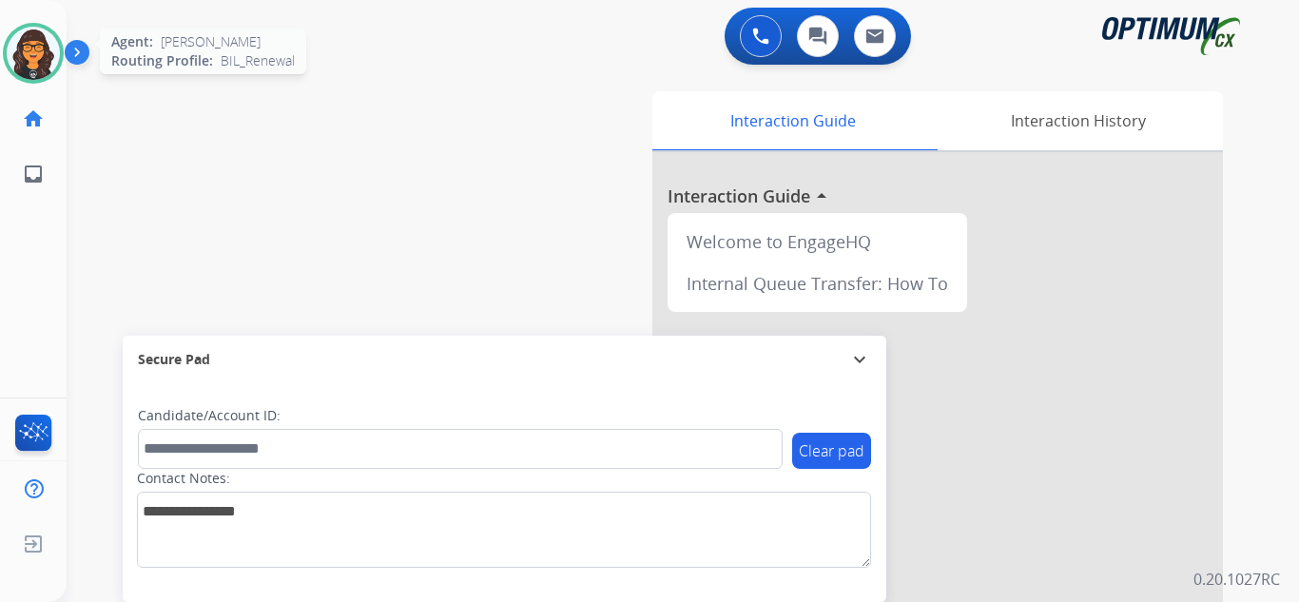
drag, startPoint x: 37, startPoint y: 62, endPoint x: 48, endPoint y: 71, distance: 14.9
click at [37, 62] on img at bounding box center [33, 53] width 53 height 53
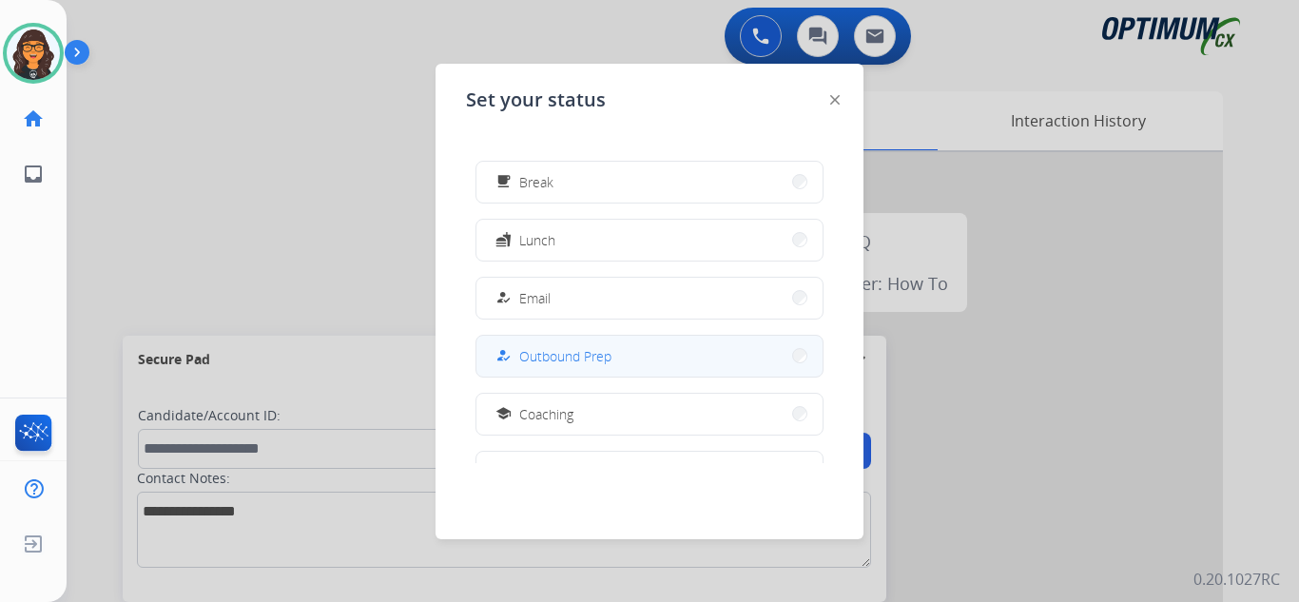
scroll to position [190, 0]
click at [549, 358] on span "Training" at bounding box center [542, 353] width 46 height 20
